Goal: Information Seeking & Learning: Learn about a topic

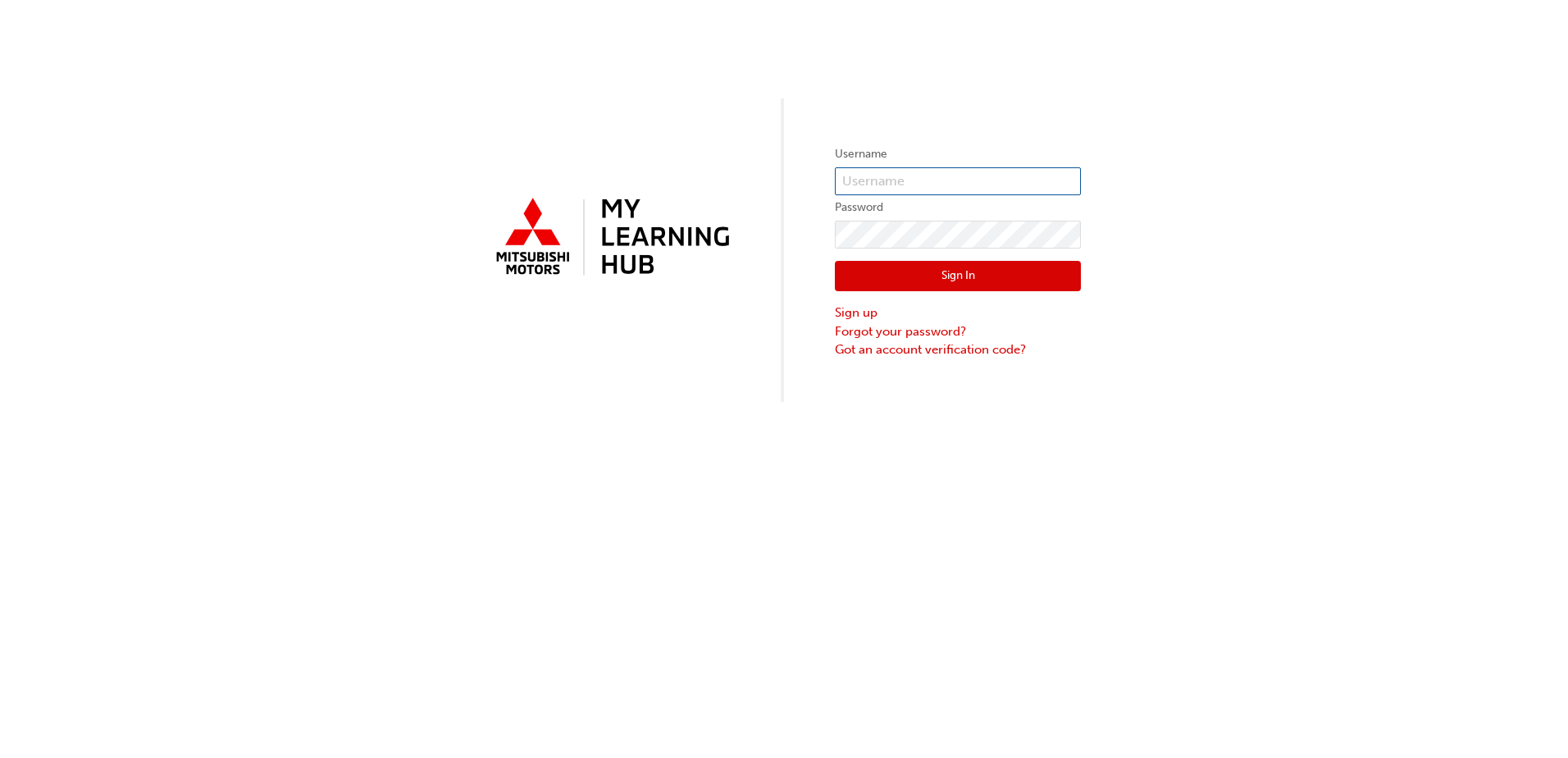
type input "0005253282"
click at [933, 268] on button "Sign In" at bounding box center [958, 276] width 246 height 31
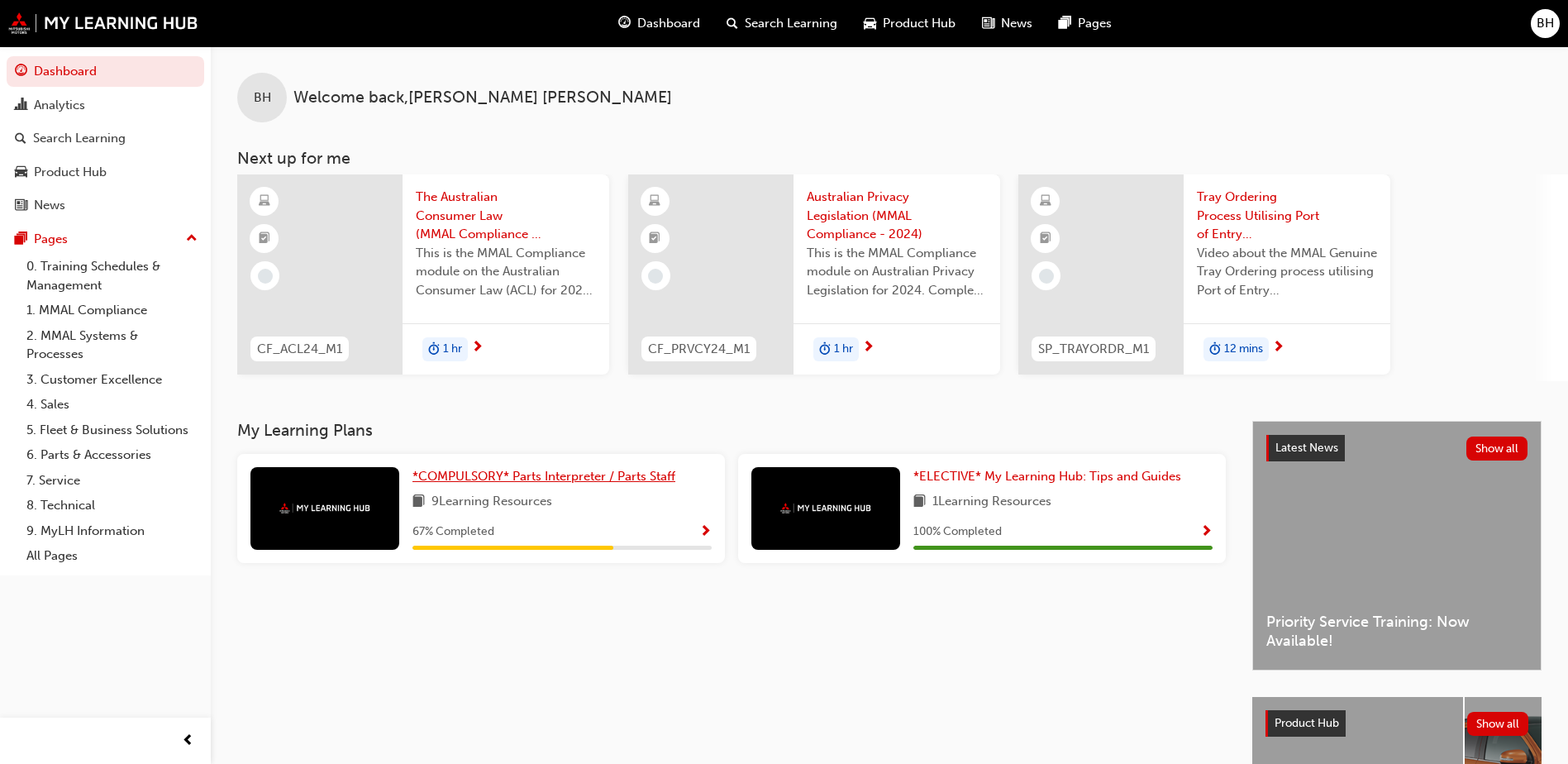
click at [521, 483] on span "*COMPULSORY* Parts Interpreter / Parts Staff" at bounding box center [543, 475] width 262 height 15
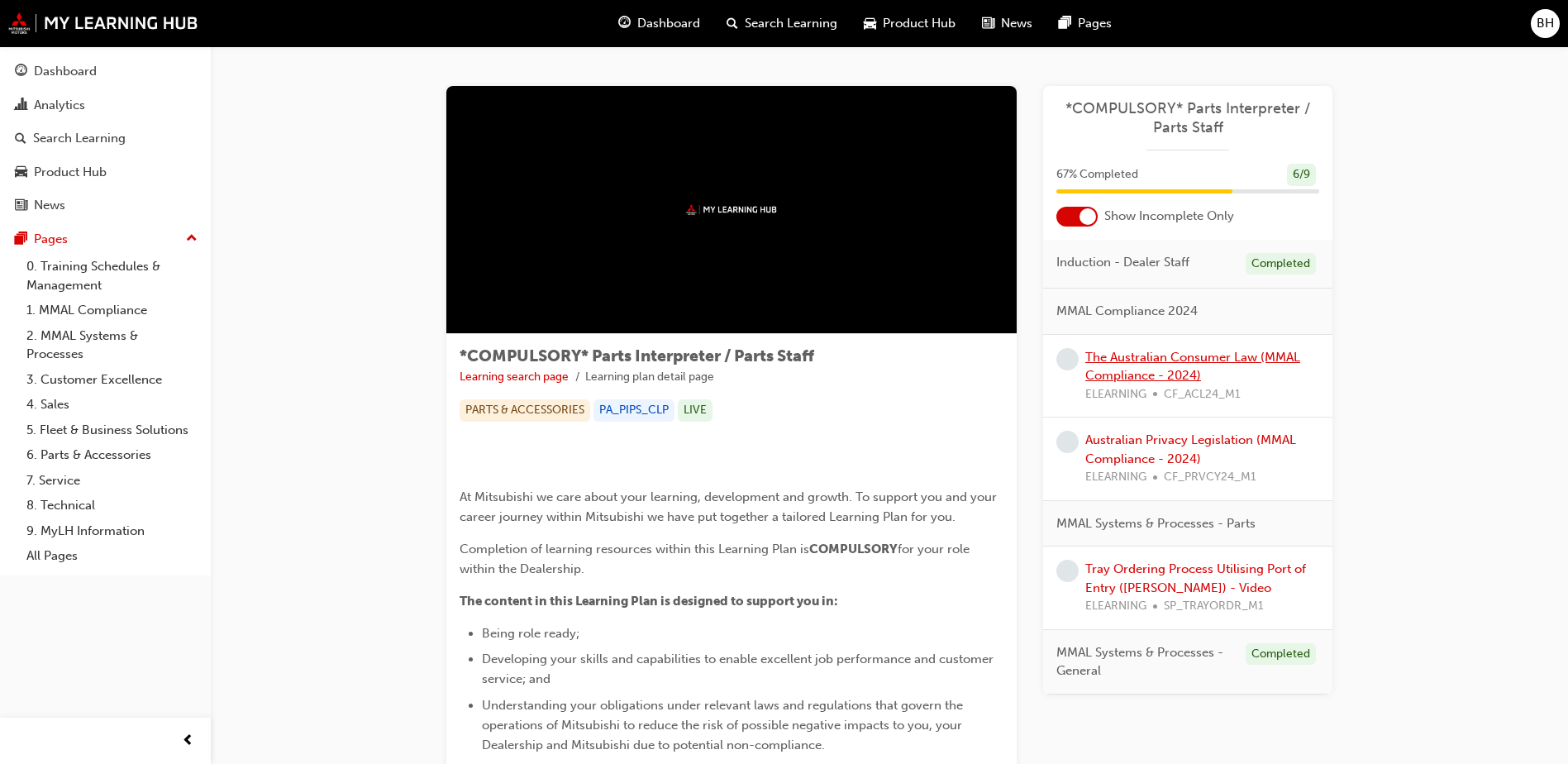
click at [1173, 362] on link "The Australian Consumer Law (MMAL Compliance - 2024)" at bounding box center [1192, 366] width 215 height 34
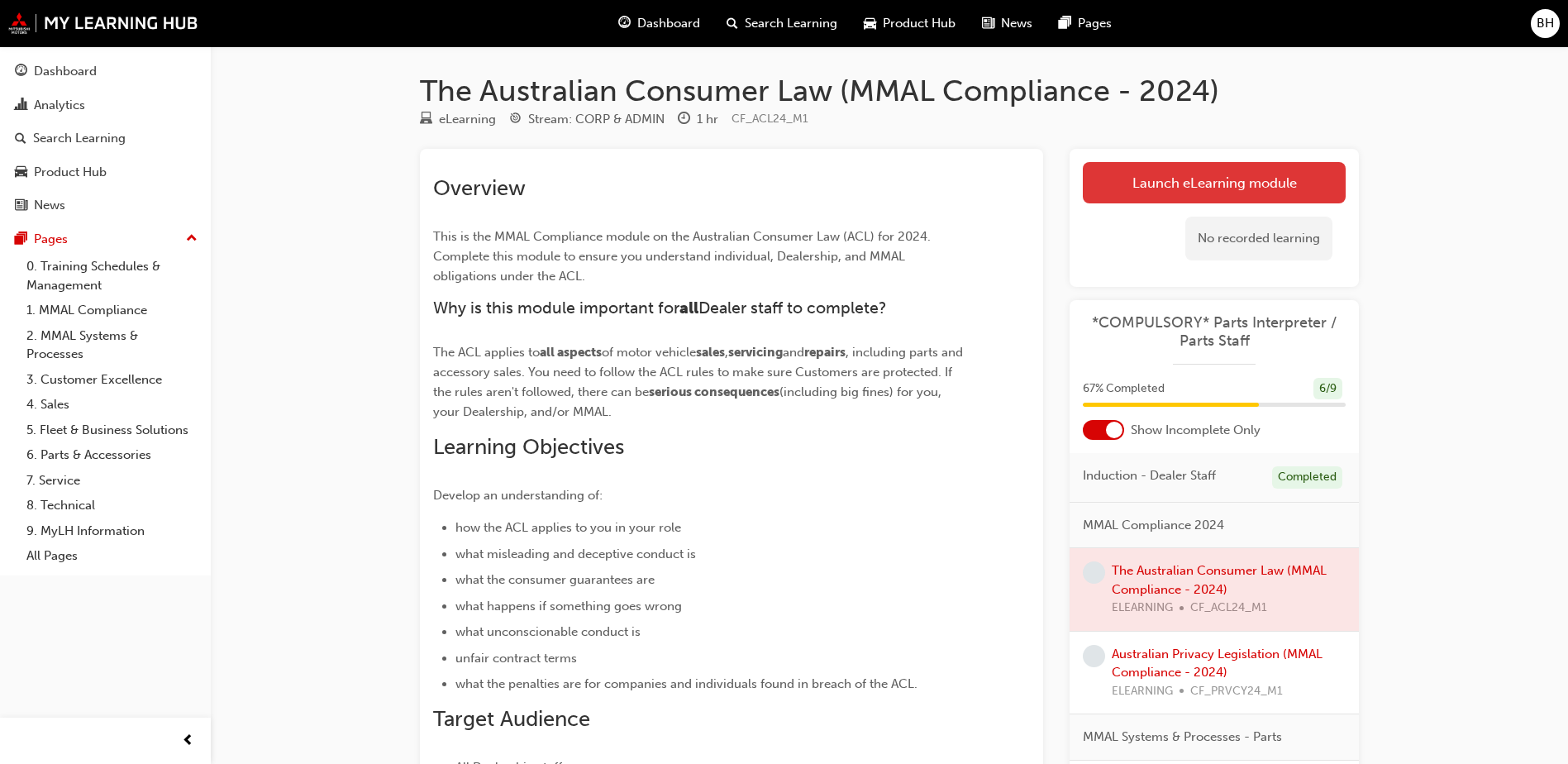
click at [1166, 187] on link "Launch eLearning module" at bounding box center [1214, 183] width 262 height 42
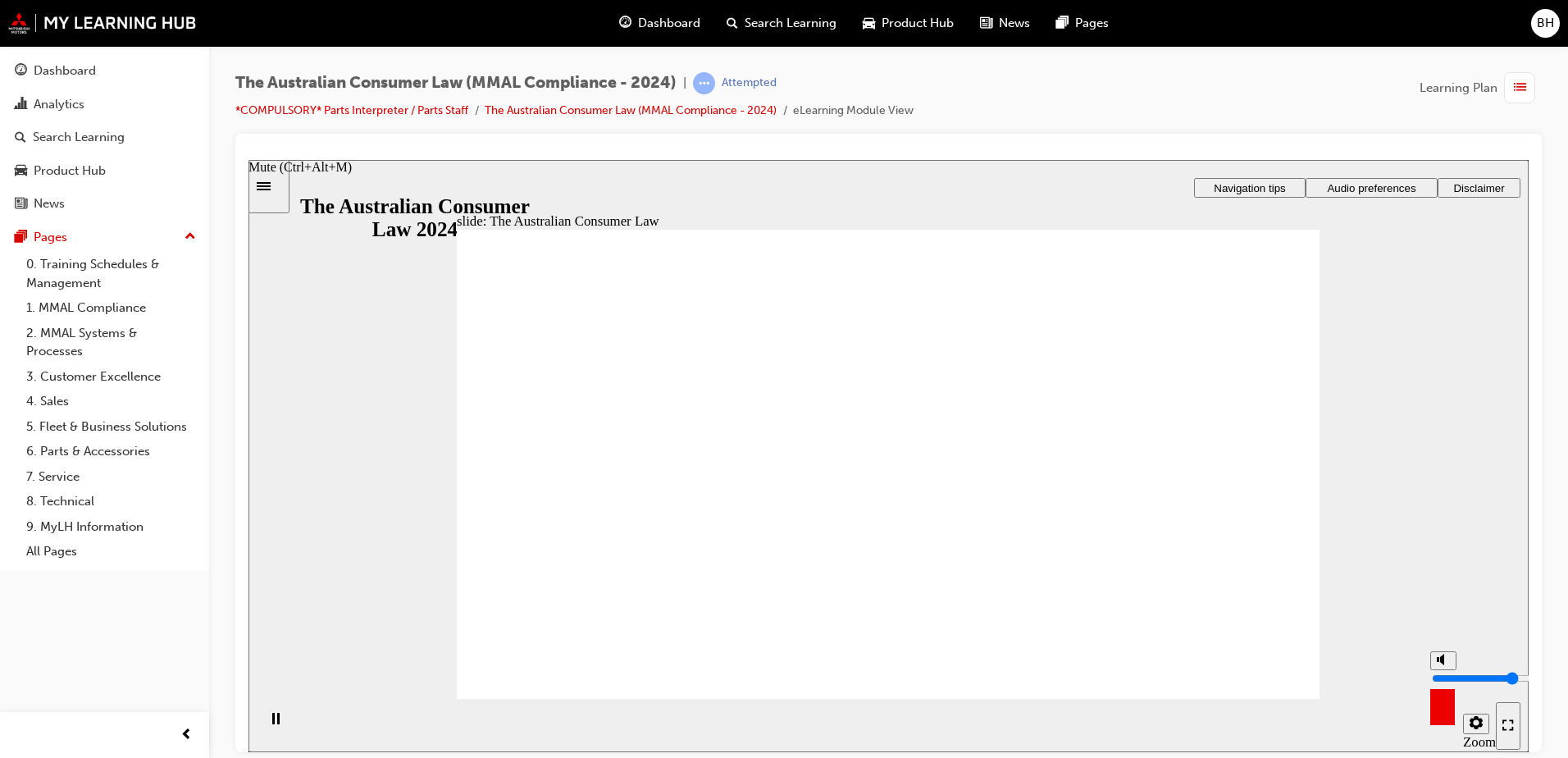
click at [1438, 661] on rect "Mute (Ctrl+Alt+M)" at bounding box center [1438, 658] width 3 height 5
type input "0"
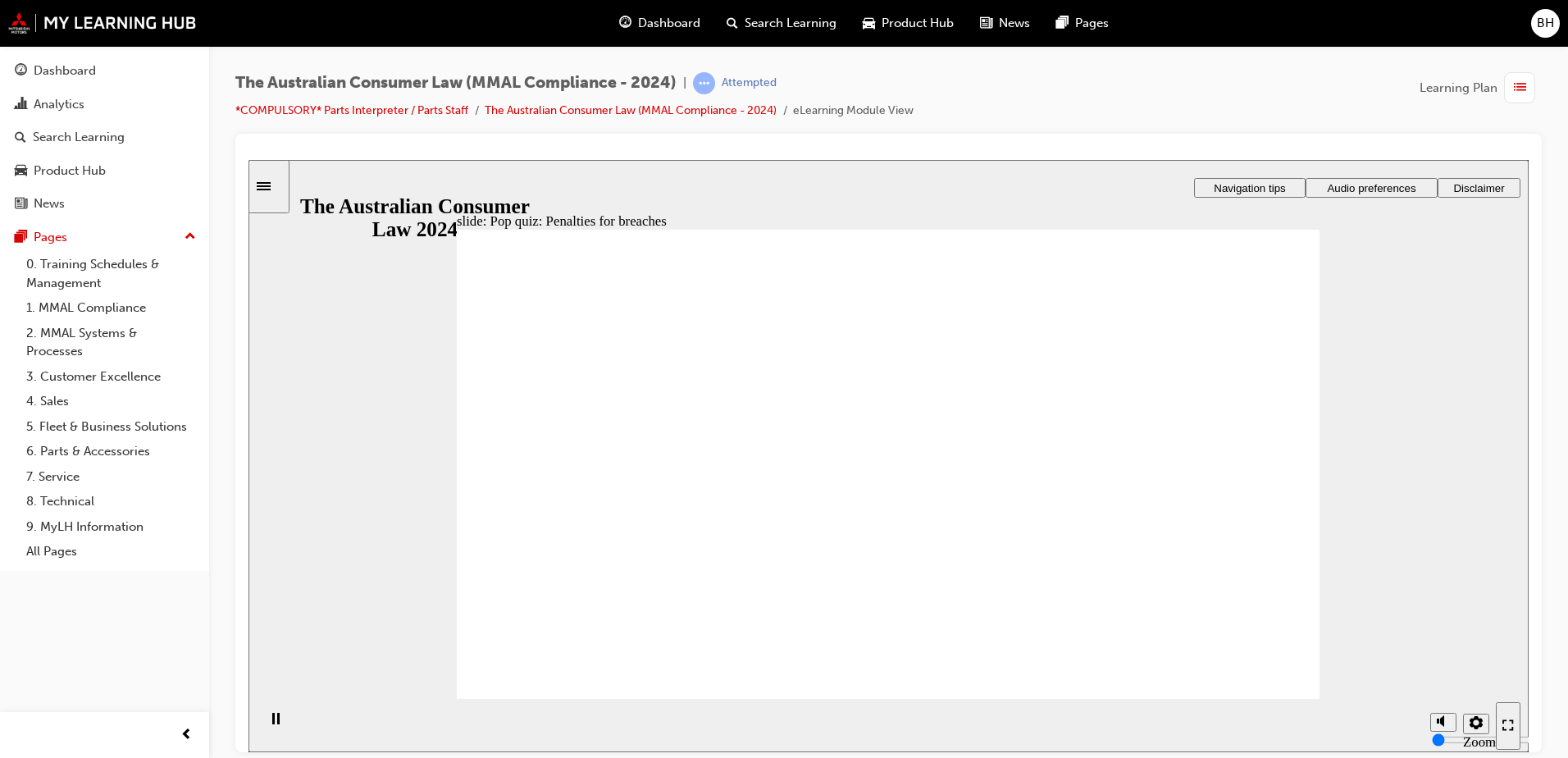
radio input "true"
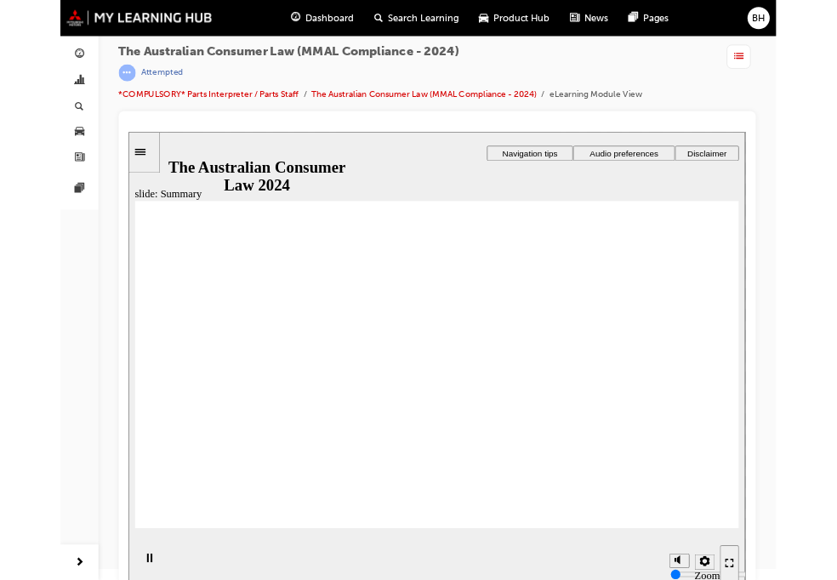
scroll to position [20, 0]
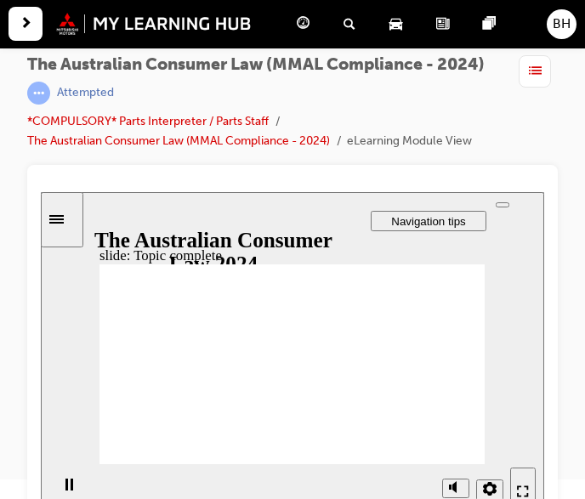
drag, startPoint x: 457, startPoint y: 452, endPoint x: 633, endPoint y: 616, distance: 239.4
drag, startPoint x: 283, startPoint y: 317, endPoint x: 216, endPoint y: 376, distance: 89.2
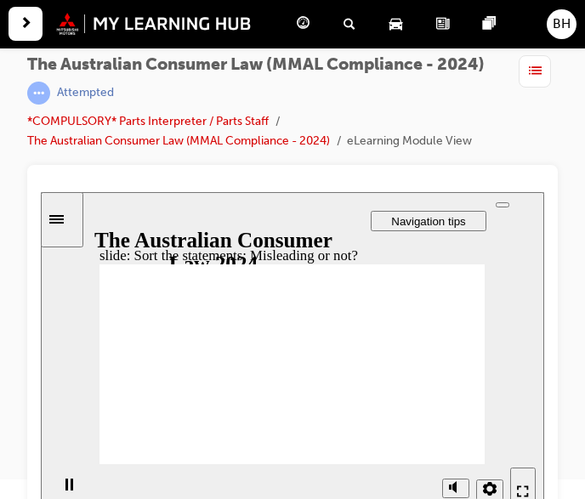
drag, startPoint x: 290, startPoint y: 325, endPoint x: 364, endPoint y: 390, distance: 98.8
drag, startPoint x: 289, startPoint y: 316, endPoint x: 203, endPoint y: 384, distance: 109.6
drag, startPoint x: 307, startPoint y: 333, endPoint x: 363, endPoint y: 394, distance: 82.4
drag, startPoint x: 302, startPoint y: 332, endPoint x: 224, endPoint y: 393, distance: 98.8
drag, startPoint x: 309, startPoint y: 320, endPoint x: 209, endPoint y: 392, distance: 123.0
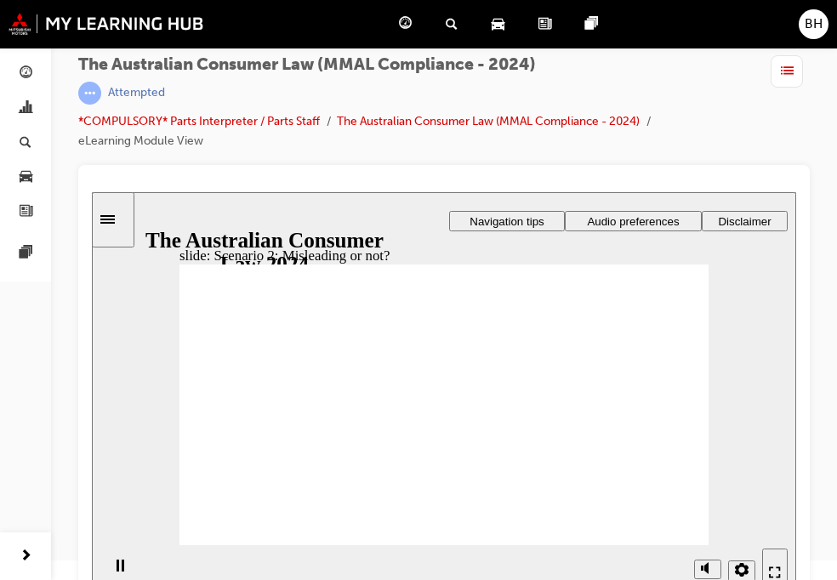
drag, startPoint x: 518, startPoint y: 404, endPoint x: 497, endPoint y: 404, distance: 21.3
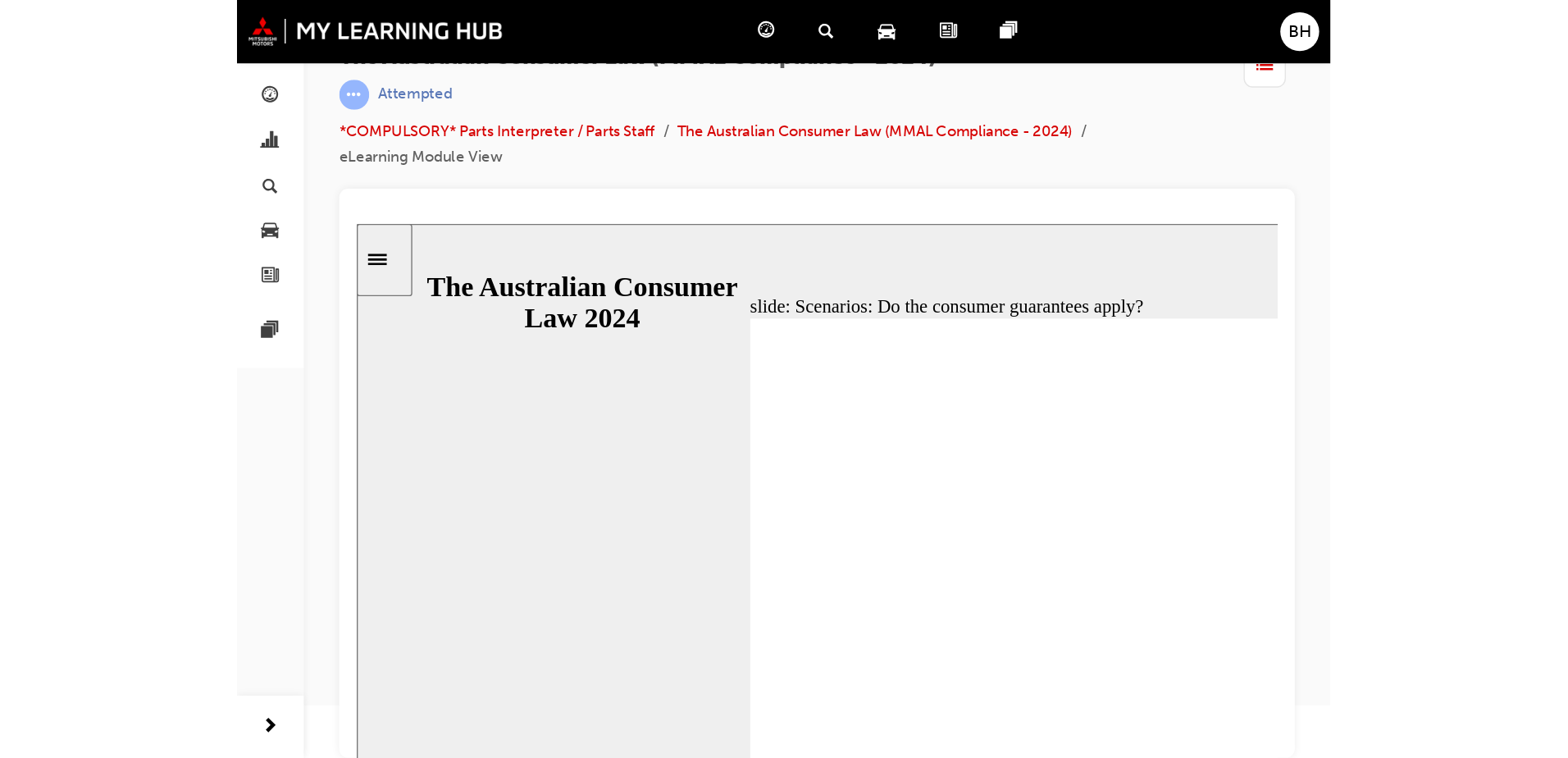
scroll to position [0, 0]
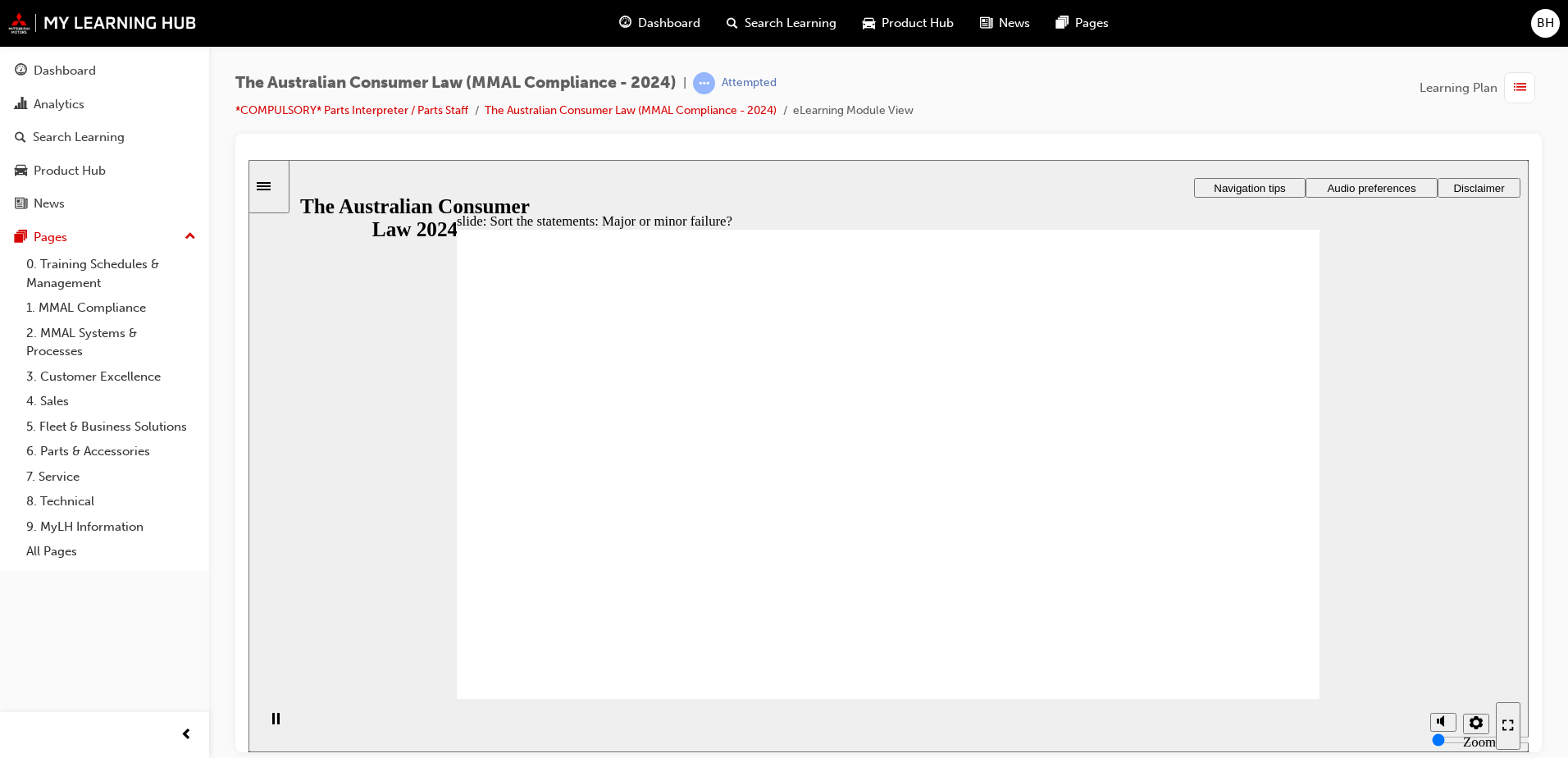
drag, startPoint x: 890, startPoint y: 381, endPoint x: 1131, endPoint y: 537, distance: 287.1
drag, startPoint x: 890, startPoint y: 365, endPoint x: 686, endPoint y: 532, distance: 263.6
drag, startPoint x: 879, startPoint y: 371, endPoint x: 664, endPoint y: 541, distance: 274.1
drag, startPoint x: 678, startPoint y: 536, endPoint x: 1149, endPoint y: 529, distance: 471.1
drag, startPoint x: 879, startPoint y: 352, endPoint x: 644, endPoint y: 515, distance: 286.0
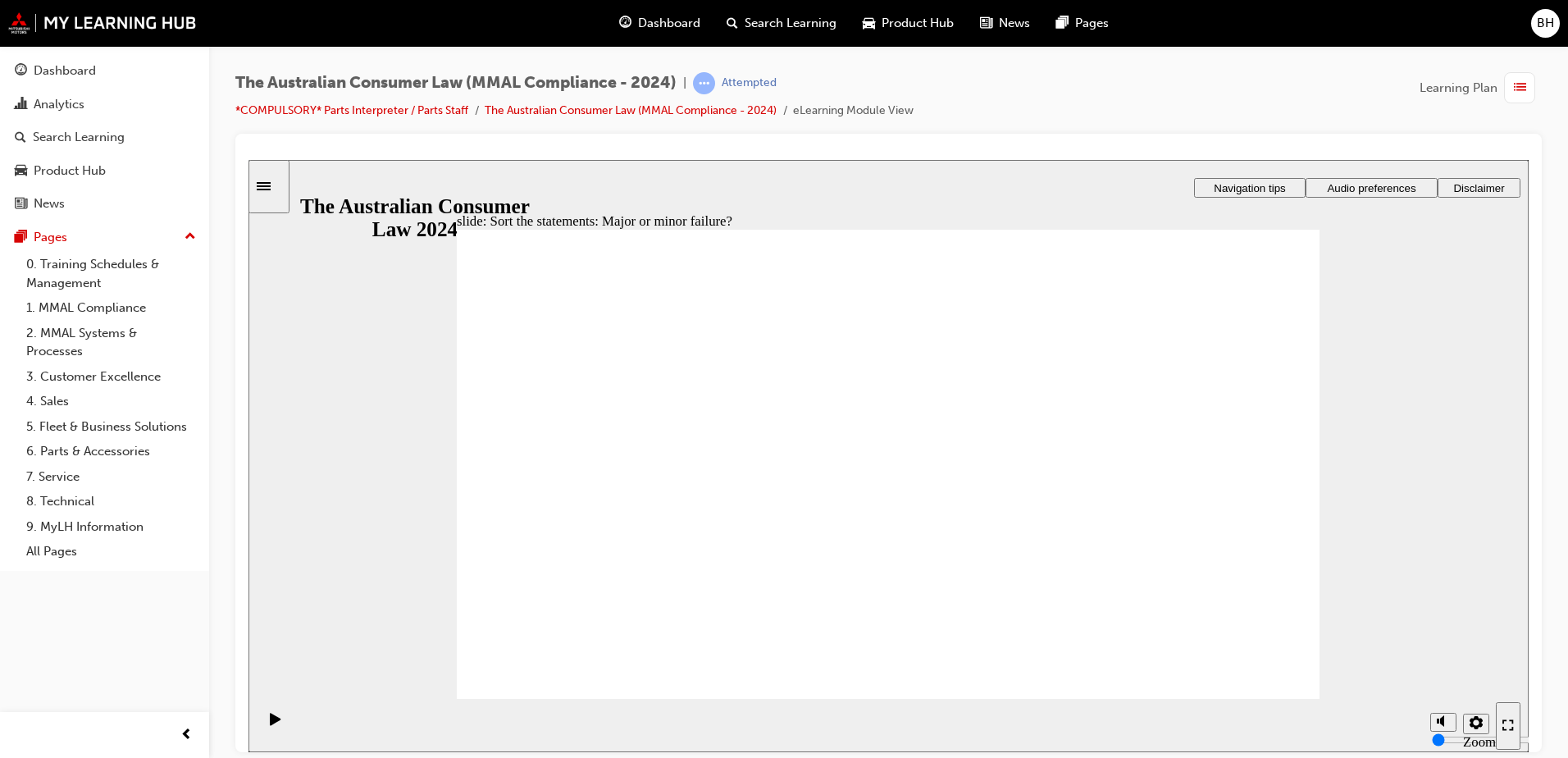
drag, startPoint x: 871, startPoint y: 362, endPoint x: 645, endPoint y: 521, distance: 276.3
drag, startPoint x: 886, startPoint y: 373, endPoint x: 1147, endPoint y: 570, distance: 327.0
drag, startPoint x: 1215, startPoint y: 559, endPoint x: 761, endPoint y: 556, distance: 454.0
drag, startPoint x: 967, startPoint y: 379, endPoint x: 730, endPoint y: 548, distance: 291.1
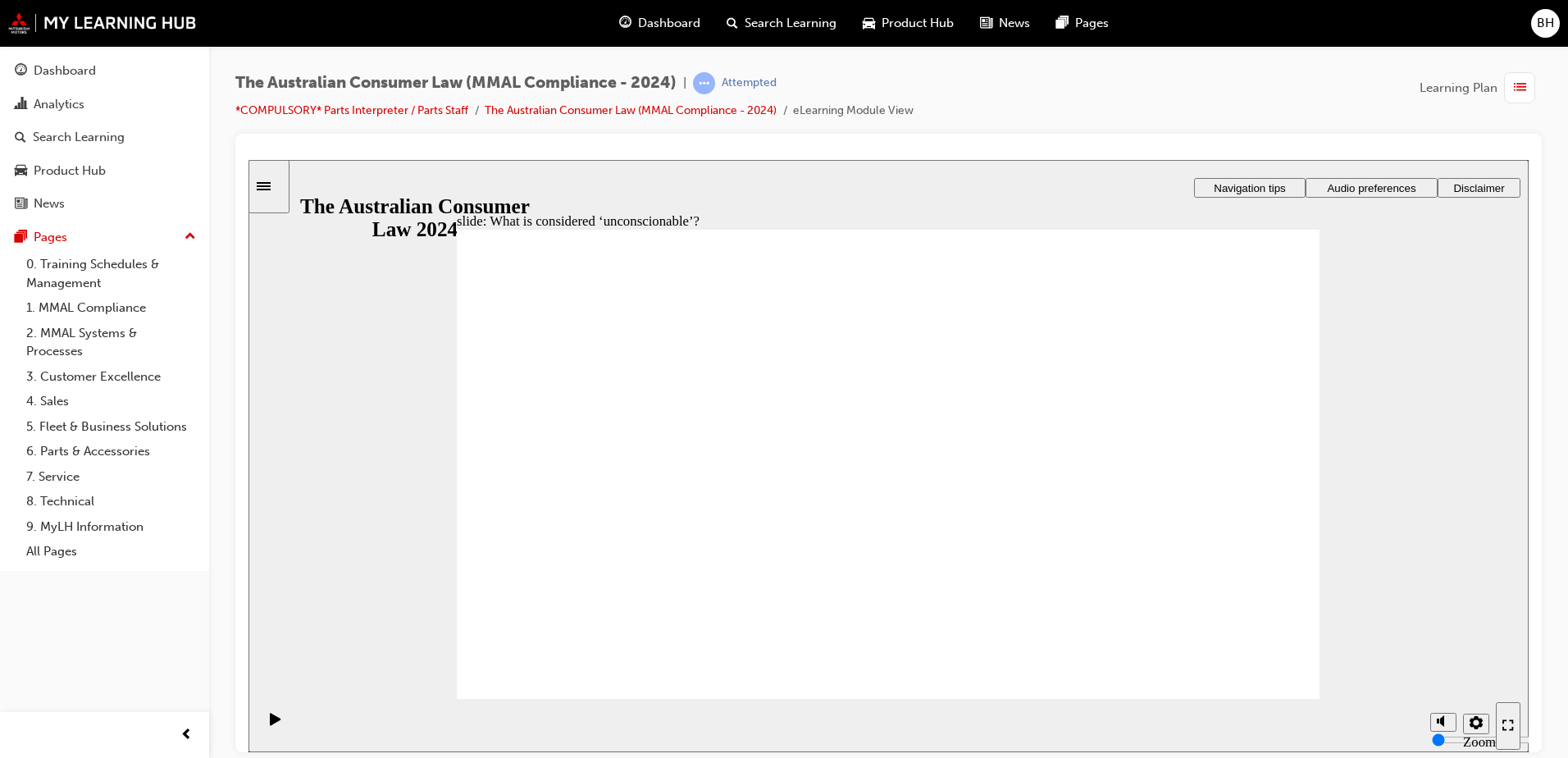
drag, startPoint x: 610, startPoint y: 606, endPoint x: 861, endPoint y: 638, distance: 253.0
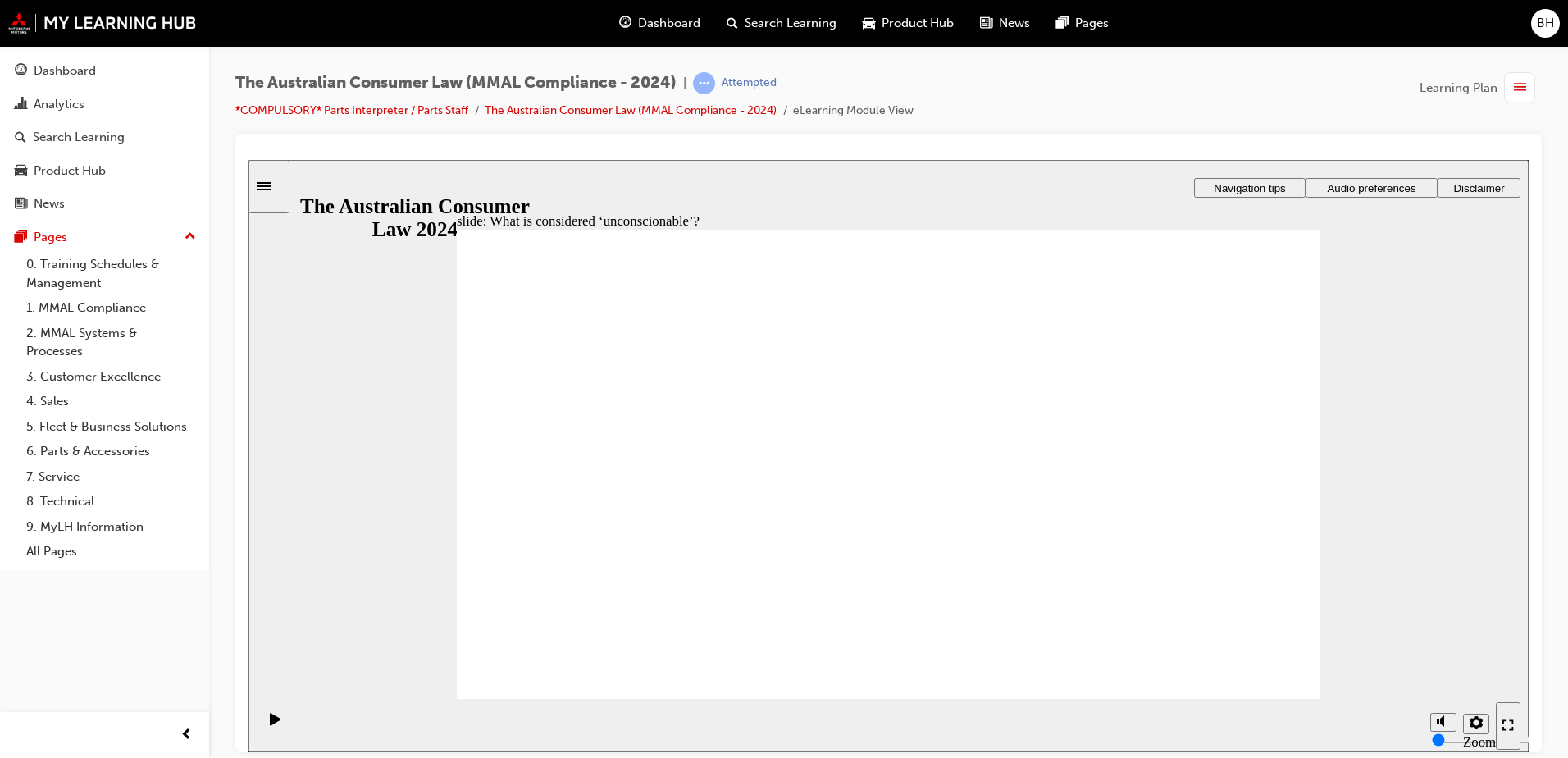
drag, startPoint x: 896, startPoint y: 387, endPoint x: 655, endPoint y: 520, distance: 275.3
drag, startPoint x: 893, startPoint y: 400, endPoint x: 1118, endPoint y: 548, distance: 269.3
drag, startPoint x: 1105, startPoint y: 533, endPoint x: 671, endPoint y: 509, distance: 434.7
drag, startPoint x: 884, startPoint y: 380, endPoint x: 654, endPoint y: 498, distance: 258.5
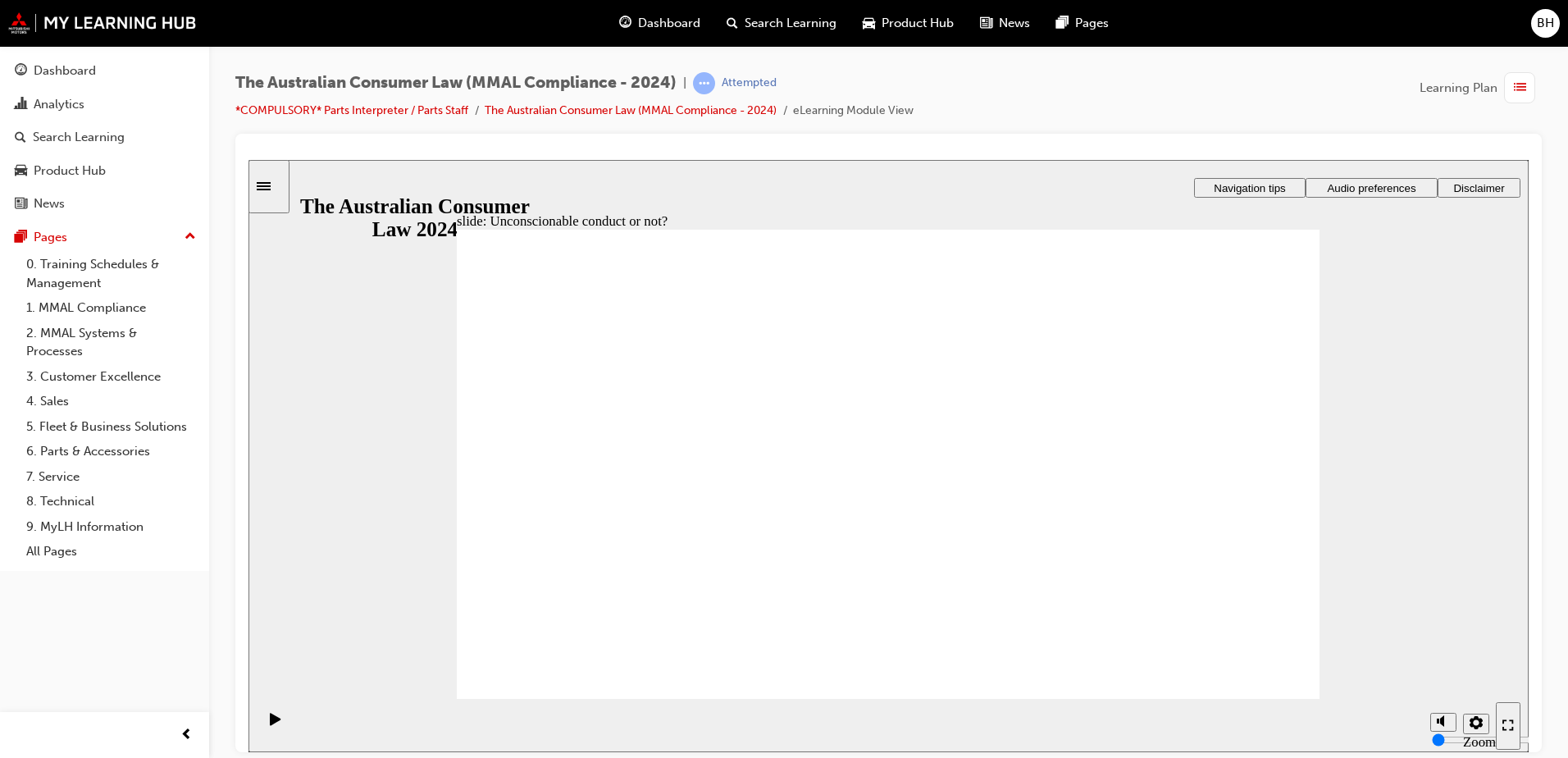
drag, startPoint x: 660, startPoint y: 506, endPoint x: 1246, endPoint y: 529, distance: 586.5
drag, startPoint x: 910, startPoint y: 401, endPoint x: 665, endPoint y: 512, distance: 269.0
drag, startPoint x: 944, startPoint y: 365, endPoint x: 734, endPoint y: 498, distance: 248.6
drag, startPoint x: 876, startPoint y: 396, endPoint x: 643, endPoint y: 532, distance: 269.8
drag, startPoint x: 871, startPoint y: 405, endPoint x: 1122, endPoint y: 551, distance: 290.4
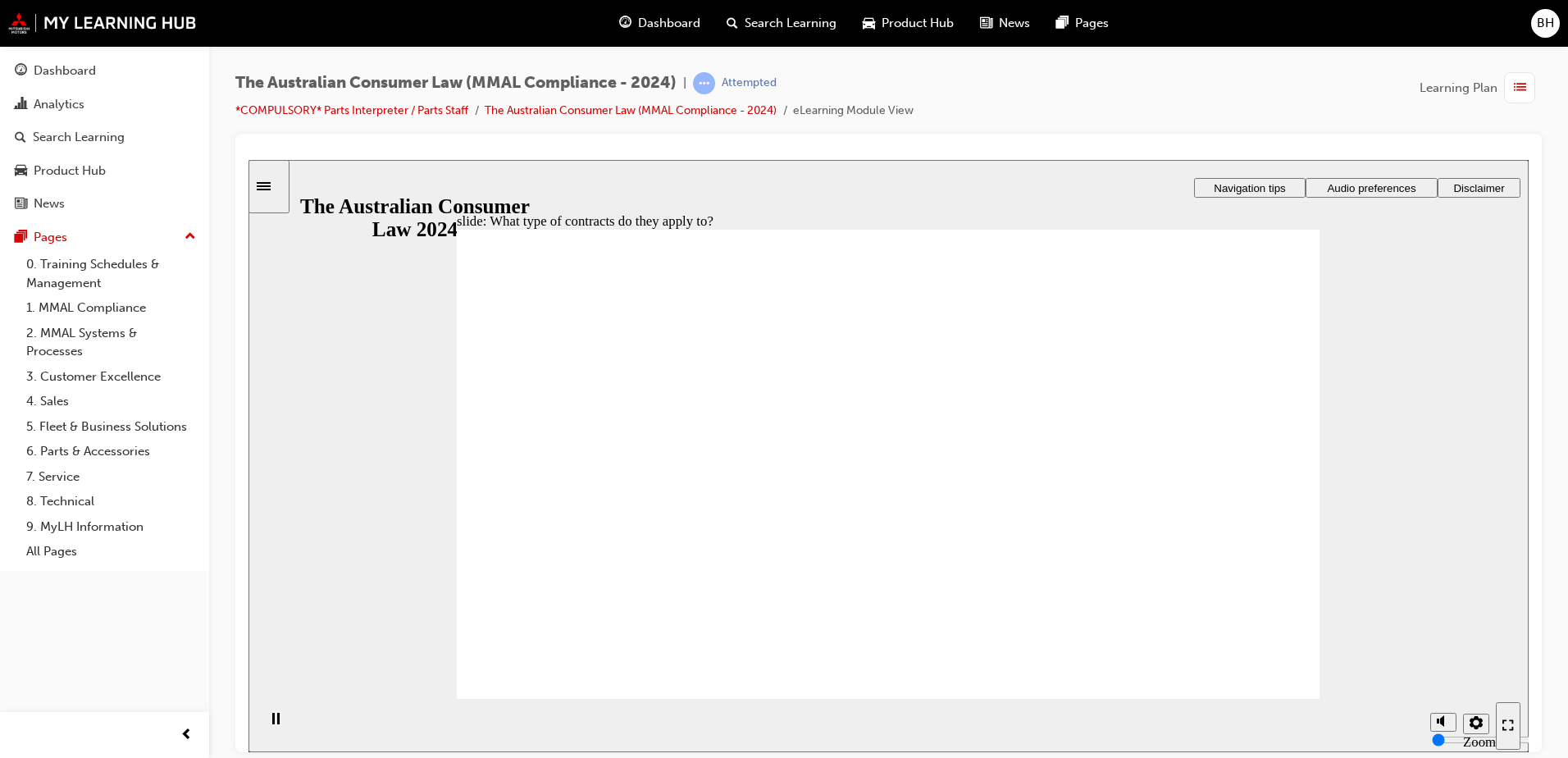
drag, startPoint x: 1014, startPoint y: 381, endPoint x: 813, endPoint y: 381, distance: 201.0
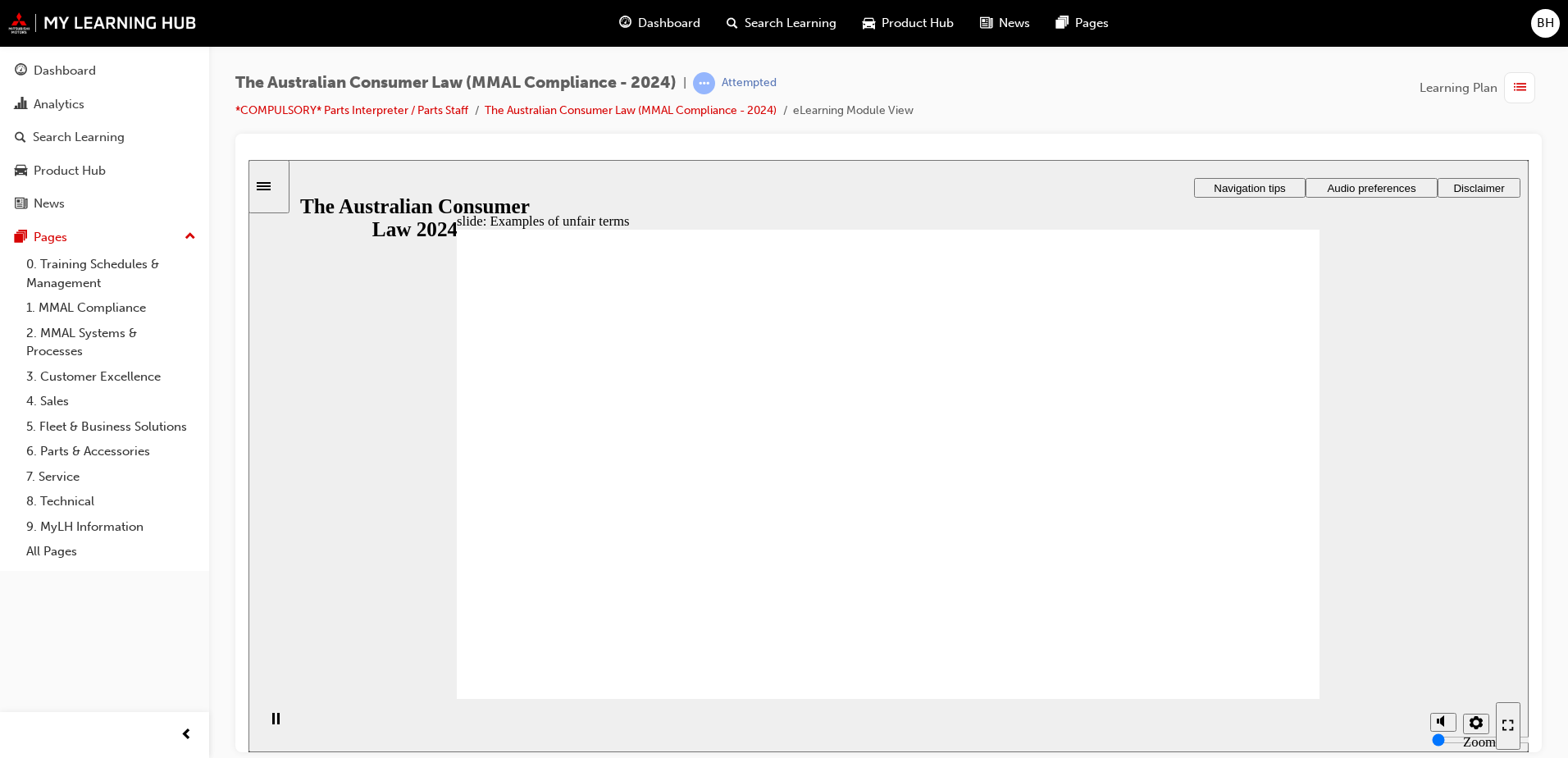
drag, startPoint x: 917, startPoint y: 396, endPoint x: 641, endPoint y: 534, distance: 308.6
drag, startPoint x: 635, startPoint y: 535, endPoint x: 1169, endPoint y: 547, distance: 534.1
drag, startPoint x: 894, startPoint y: 387, endPoint x: 620, endPoint y: 528, distance: 308.2
drag, startPoint x: 868, startPoint y: 400, endPoint x: 1176, endPoint y: 545, distance: 340.4
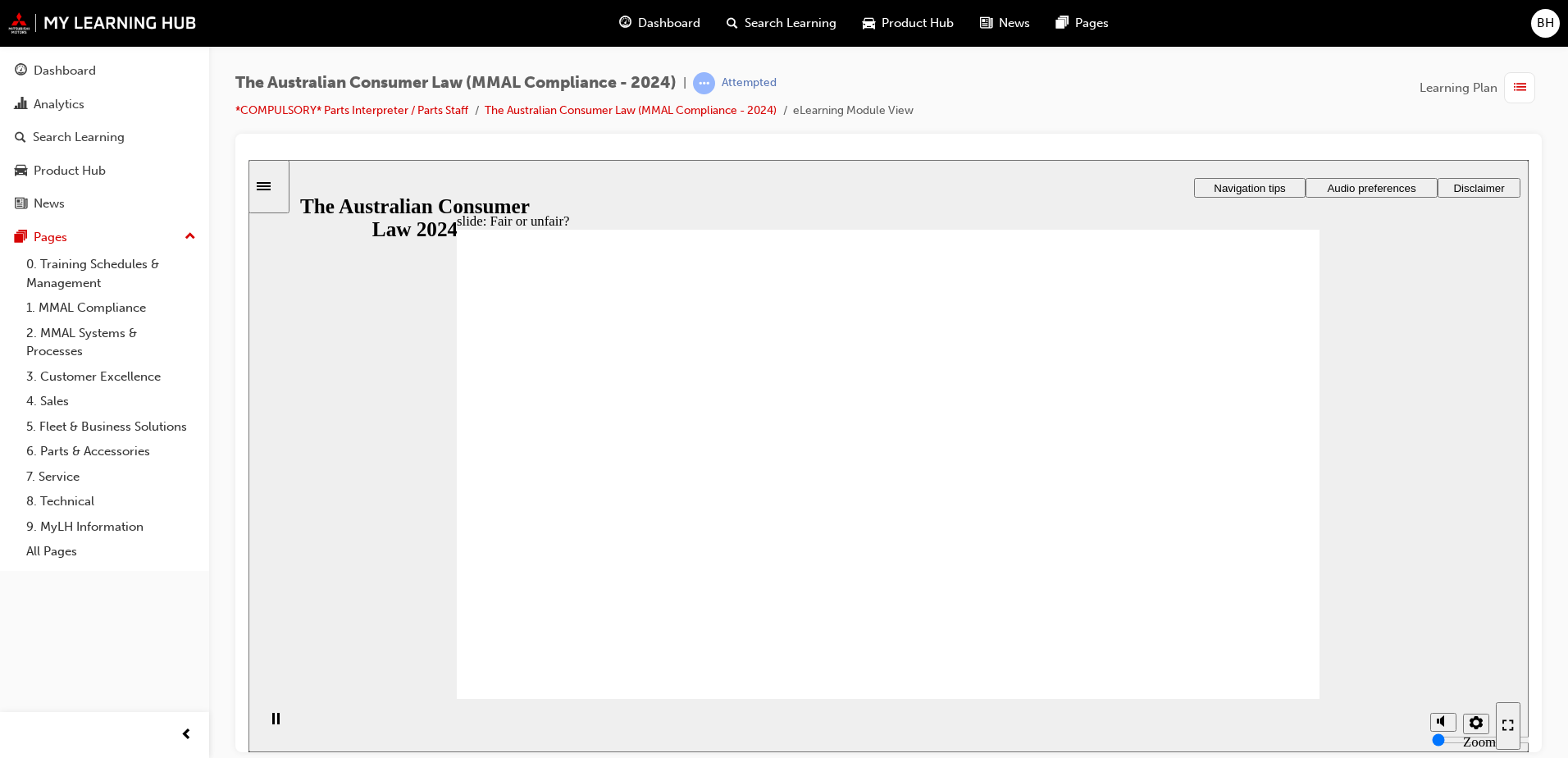
drag, startPoint x: 939, startPoint y: 386, endPoint x: 620, endPoint y: 553, distance: 360.1
drag, startPoint x: 624, startPoint y: 540, endPoint x: 1158, endPoint y: 557, distance: 534.3
drag, startPoint x: 875, startPoint y: 392, endPoint x: 678, endPoint y: 510, distance: 229.6
drag, startPoint x: 636, startPoint y: 523, endPoint x: 1196, endPoint y: 534, distance: 560.1
drag, startPoint x: 899, startPoint y: 380, endPoint x: 650, endPoint y: 524, distance: 287.6
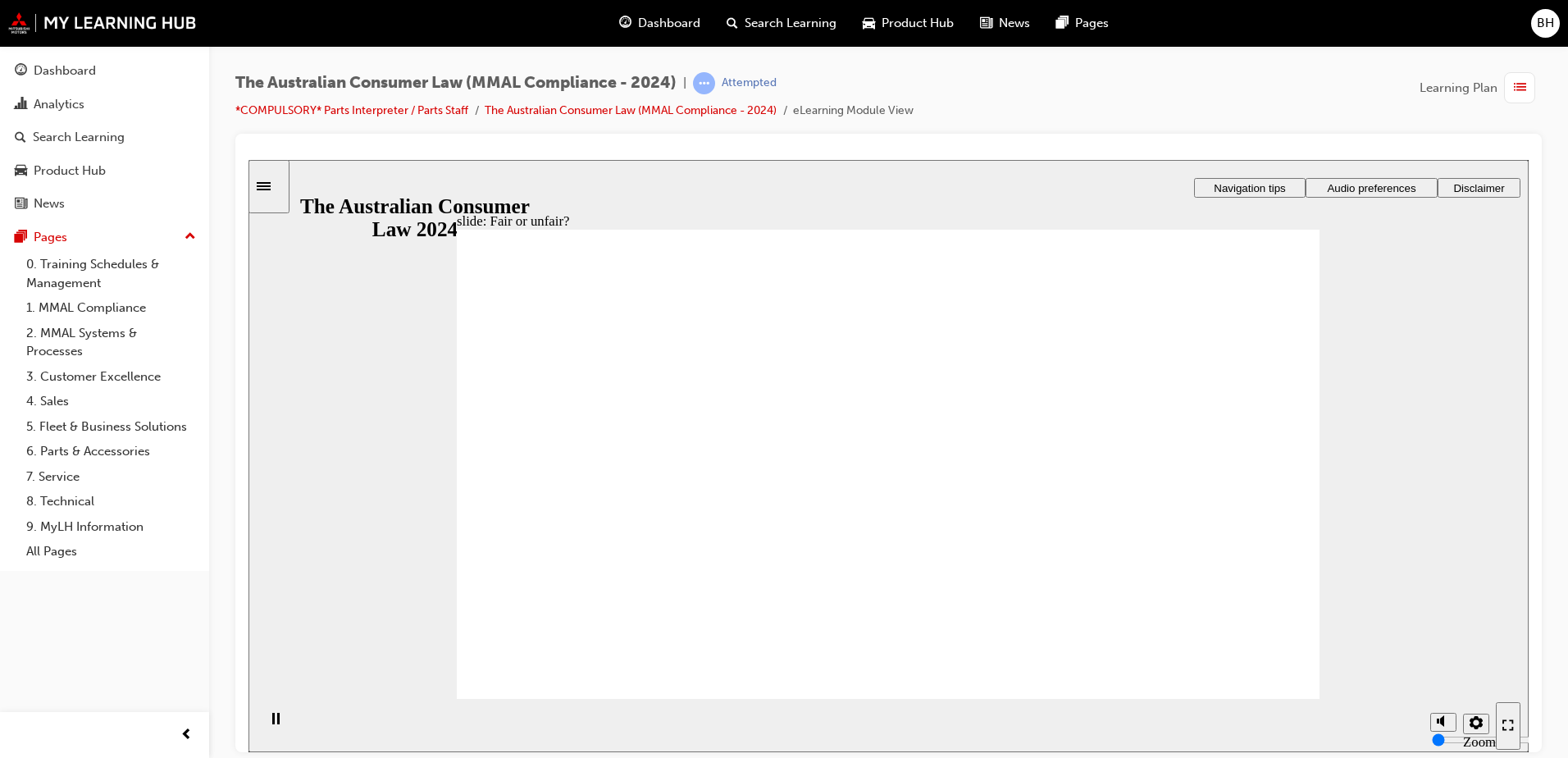
drag, startPoint x: 884, startPoint y: 358, endPoint x: 1134, endPoint y: 521, distance: 298.4
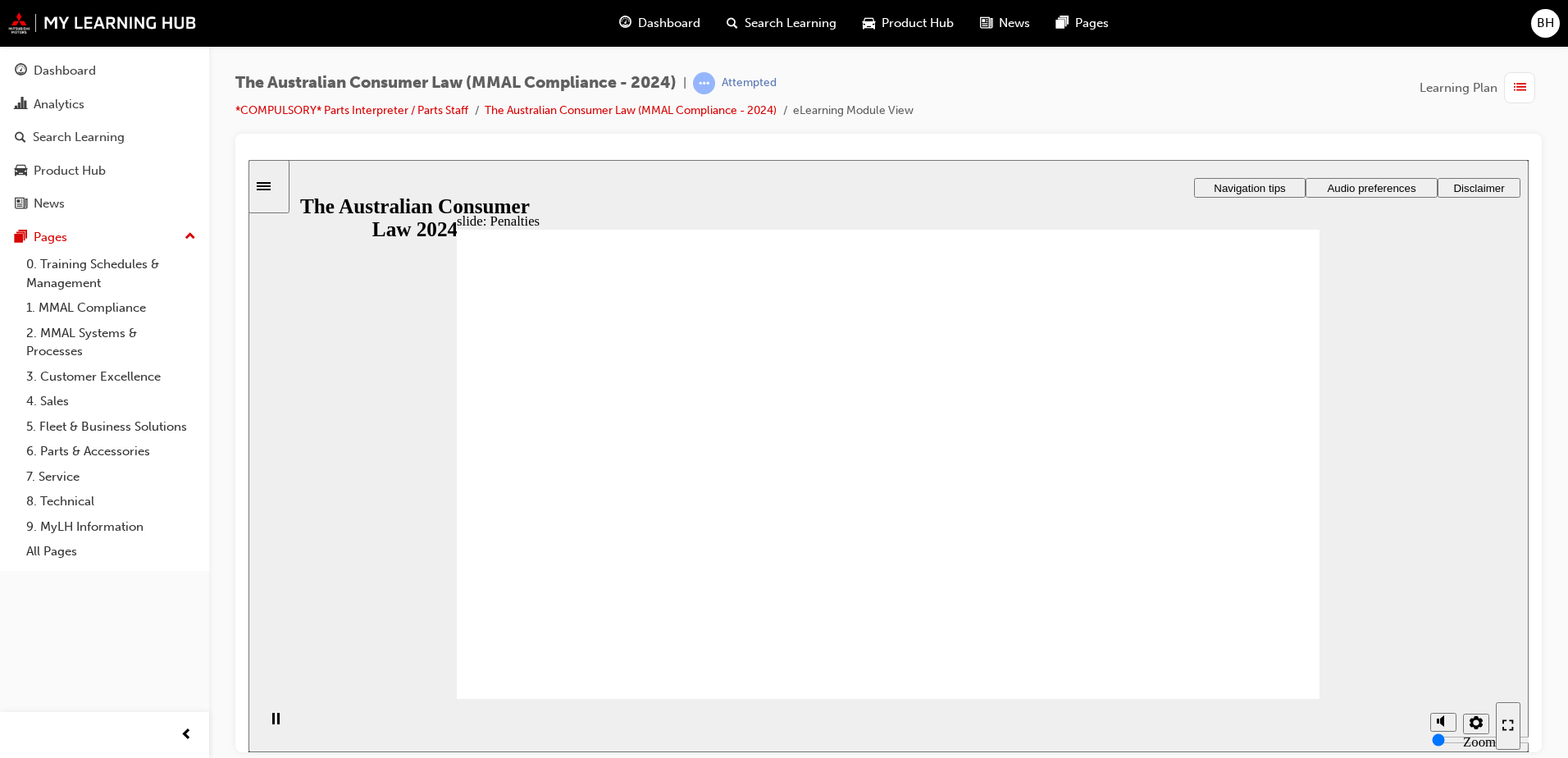
drag, startPoint x: 1087, startPoint y: 507, endPoint x: 1180, endPoint y: 440, distance: 114.6
